Goal: Transaction & Acquisition: Obtain resource

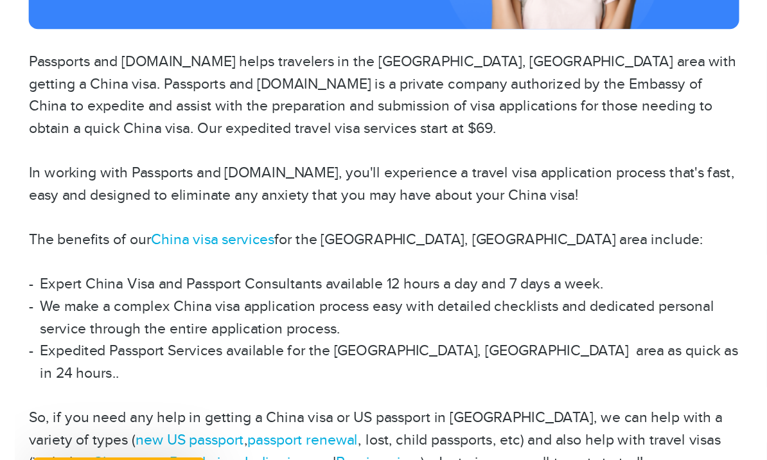
scroll to position [204, 0]
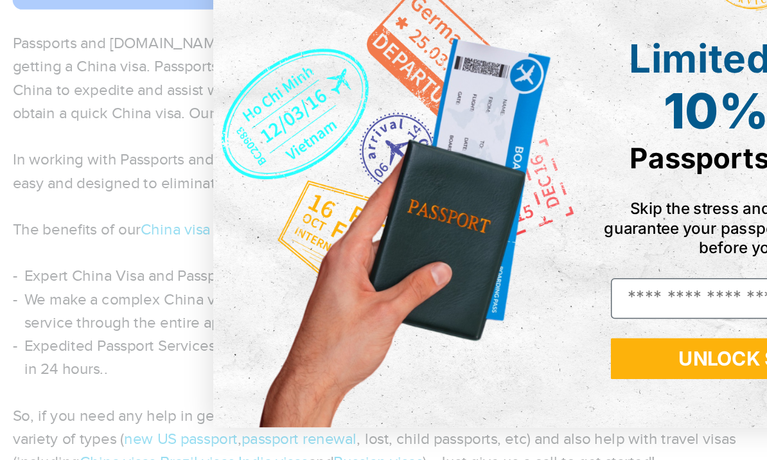
click at [400, 314] on div "Close dialog Limited Offer: 10% Off Passports & Visas! Skip the stress and save…" at bounding box center [383, 230] width 767 height 460
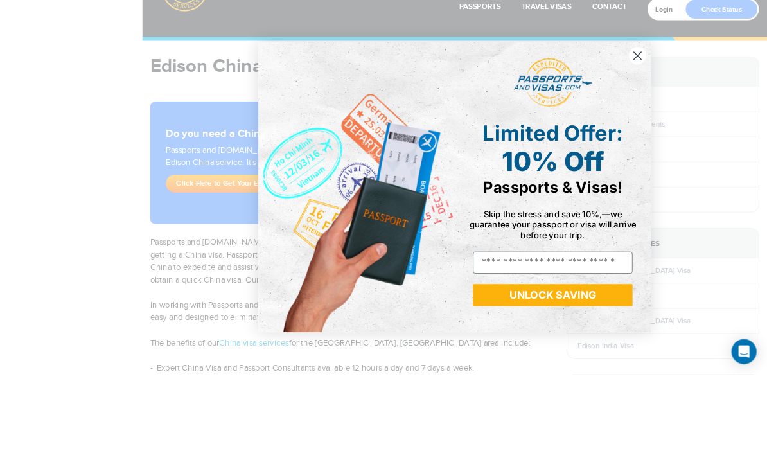
scroll to position [54, 0]
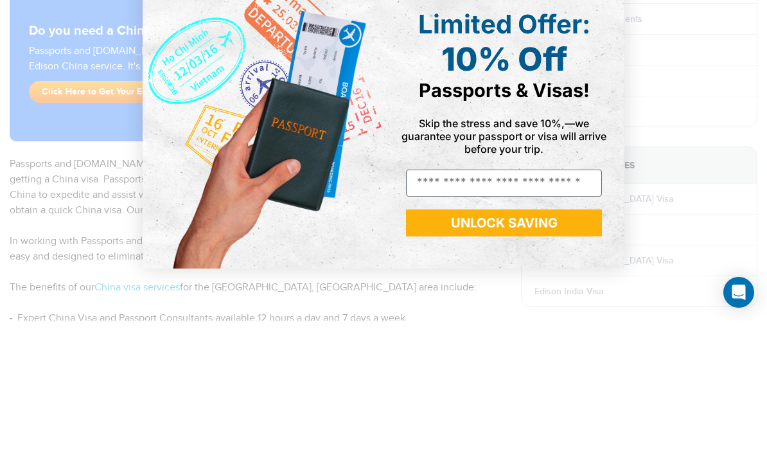
click at [615, 87] on form "Limited Offer: 10% Off Passports & Visas! Skip the stress and save 10%,—we guar…" at bounding box center [384, 229] width 482 height 355
click at [612, 138] on div "Limited Offer: 10% Off Passports & Visas!" at bounding box center [504, 194] width 222 height 112
click at [606, 179] on div "10% Off Passports & Visas!" at bounding box center [504, 210] width 214 height 62
click at [609, 179] on div "10% Off Passports & Visas!" at bounding box center [504, 210] width 214 height 62
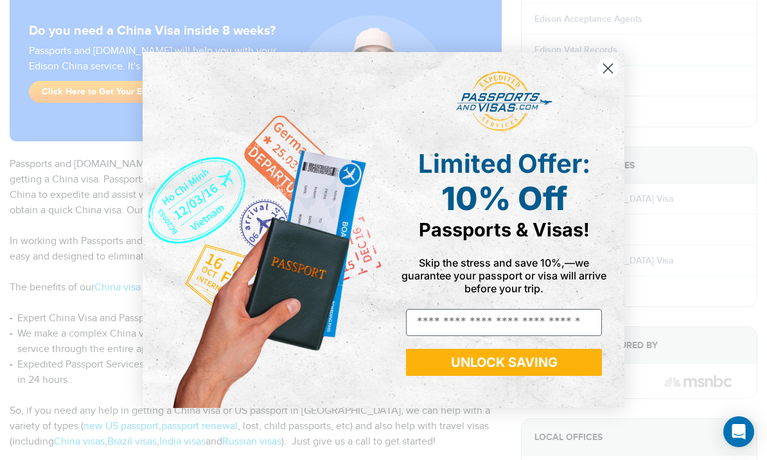
click at [95, 384] on div "Close dialog Limited Offer: 10% Off Passports & Visas! Skip the stress and save…" at bounding box center [383, 230] width 767 height 460
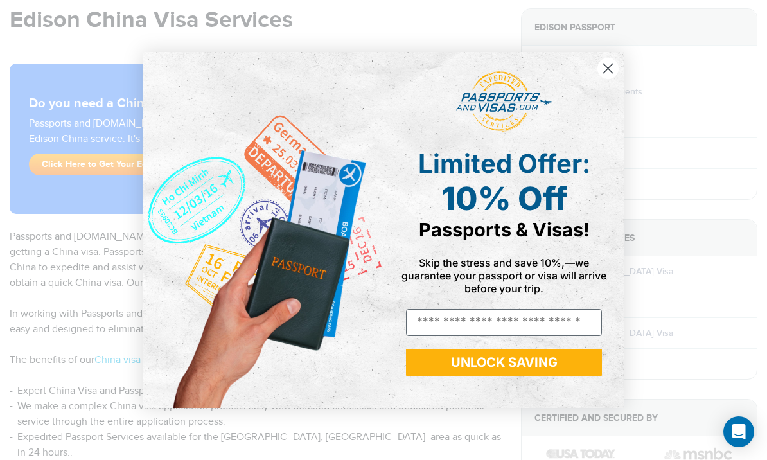
scroll to position [120, 0]
click at [619, 57] on icon "Close dialog" at bounding box center [608, 68] width 22 height 22
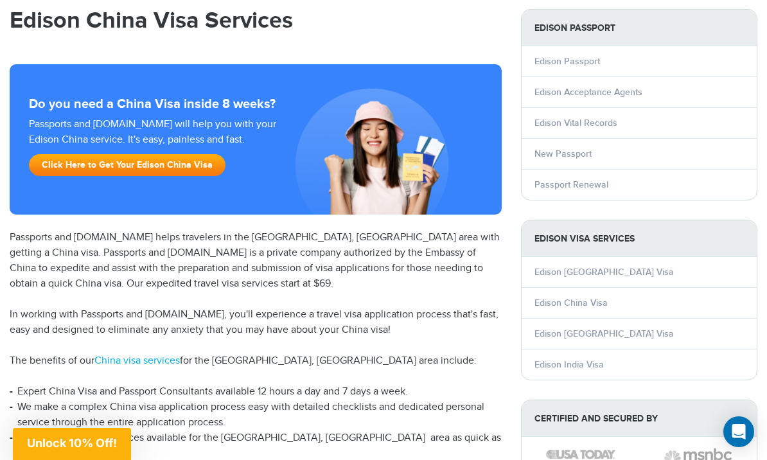
click at [618, 57] on div "Close dialog Limited Offer: 10% Off Passports & Visas! Skip the stress and save…" at bounding box center [384, 229] width 508 height 381
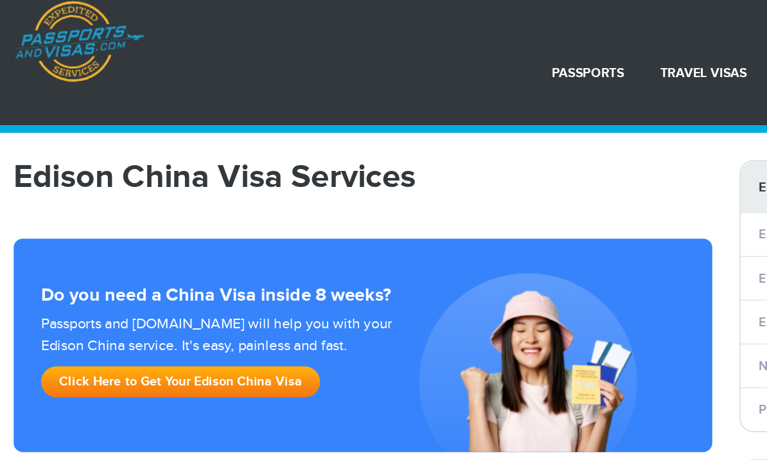
scroll to position [0, 0]
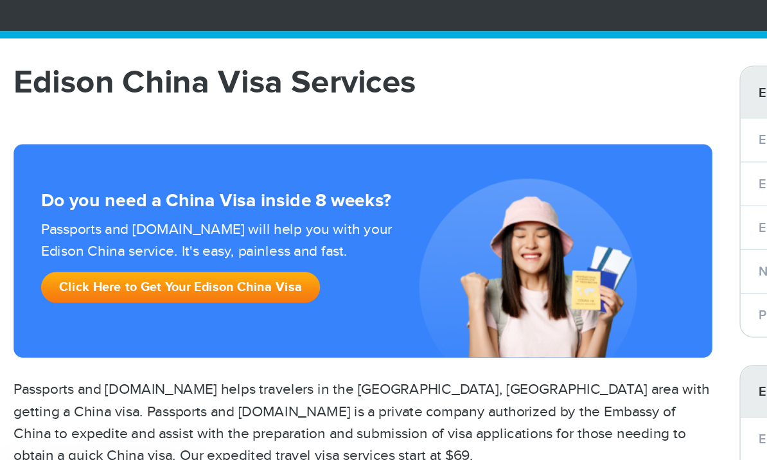
click at [197, 274] on link "Click Here to Get Your Edison China Visa" at bounding box center [127, 285] width 197 height 22
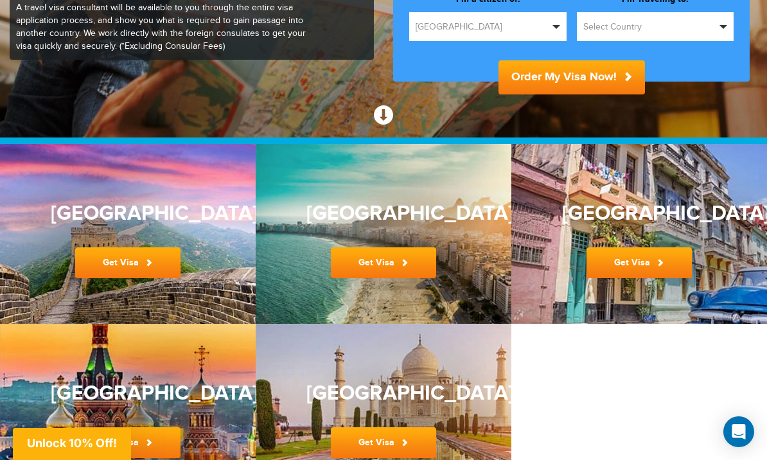
click at [157, 269] on link "Get Visa" at bounding box center [127, 262] width 105 height 31
